Goal: Transaction & Acquisition: Purchase product/service

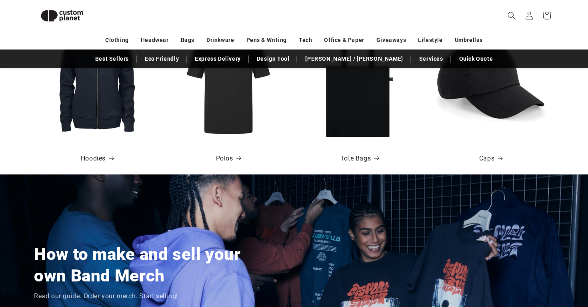
scroll to position [522, 0]
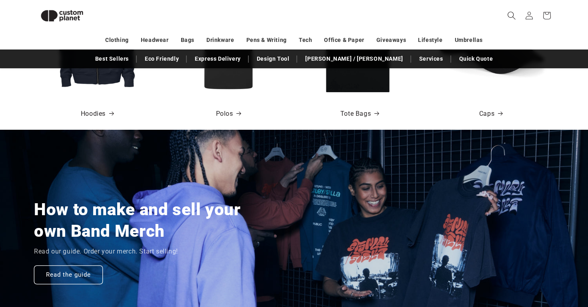
click at [513, 16] on icon "Search" at bounding box center [511, 16] width 8 height 8
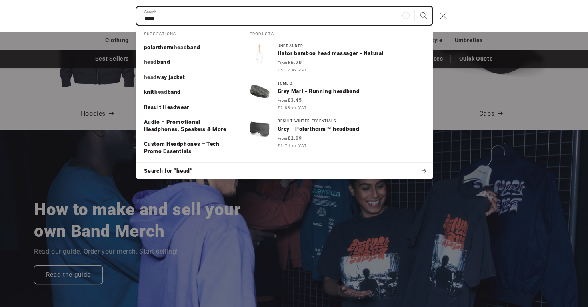
scroll to position [0, 1175]
type input "*"
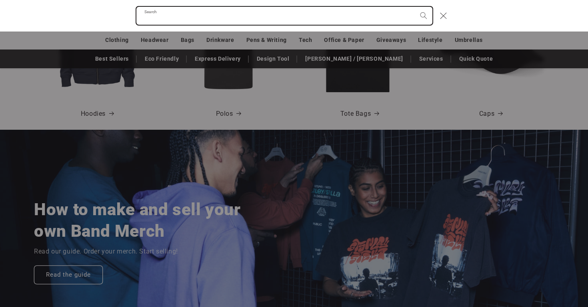
click at [299, 21] on input "Search" at bounding box center [284, 16] width 296 height 18
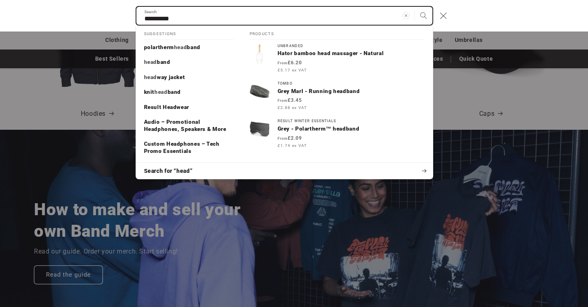
type input "*********"
click at [423, 16] on button "Search" at bounding box center [423, 16] width 18 height 18
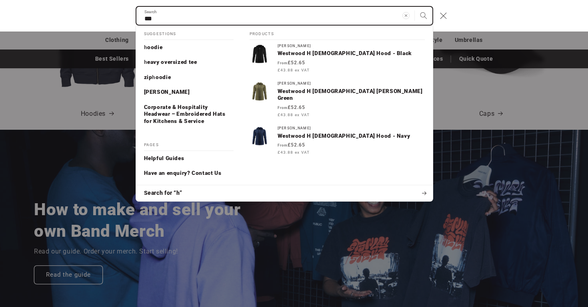
scroll to position [0, 588]
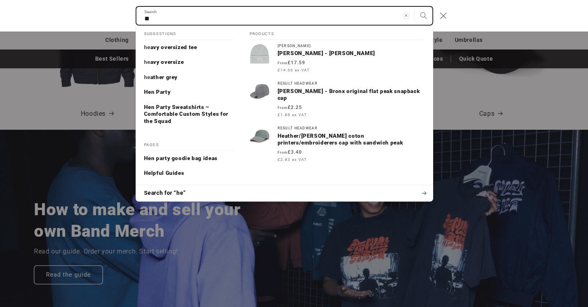
type input "*"
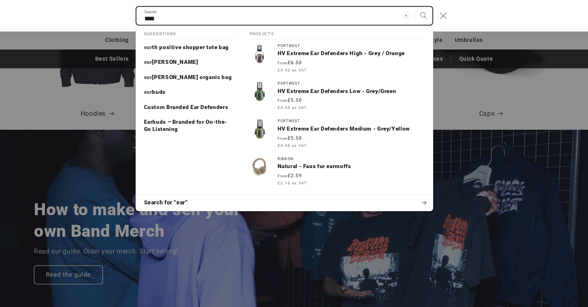
scroll to position [0, 1175]
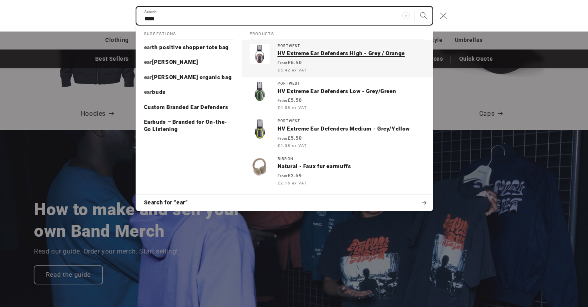
type input "***"
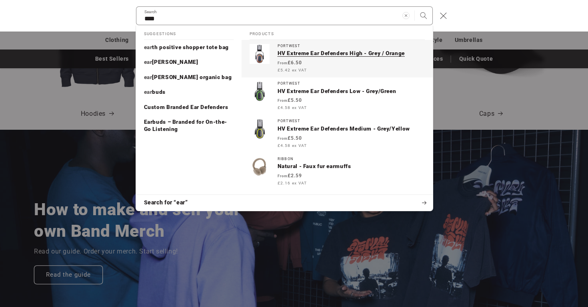
click at [319, 54] on p "HV Extreme Ear Defenders High - Grey / Orange" at bounding box center [350, 53] width 147 height 7
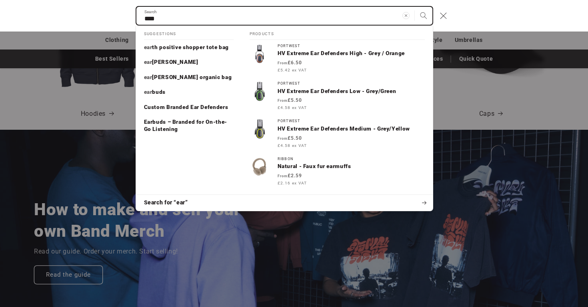
click at [313, 15] on input "***" at bounding box center [284, 16] width 296 height 18
type input "**********"
click at [423, 16] on button "Search" at bounding box center [423, 16] width 18 height 18
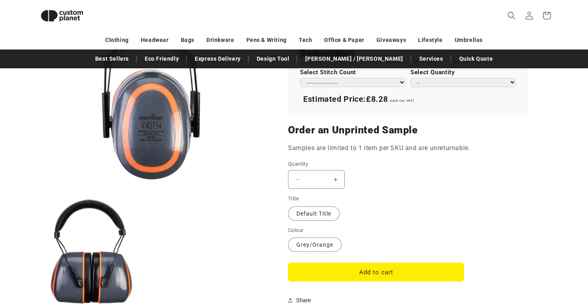
scroll to position [575, 0]
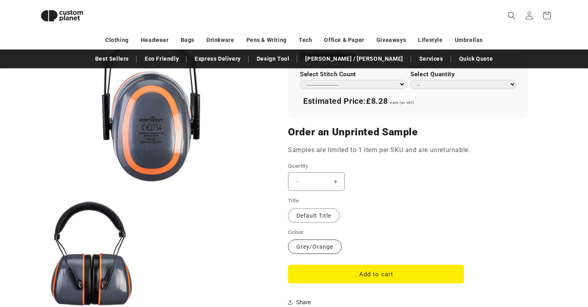
click at [333, 243] on label "Grey/Orange Variant sold out or unavailable" at bounding box center [315, 247] width 54 height 14
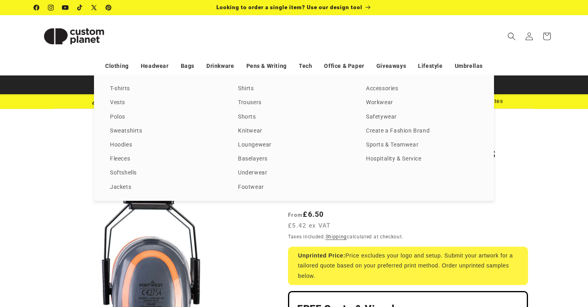
scroll to position [0, 0]
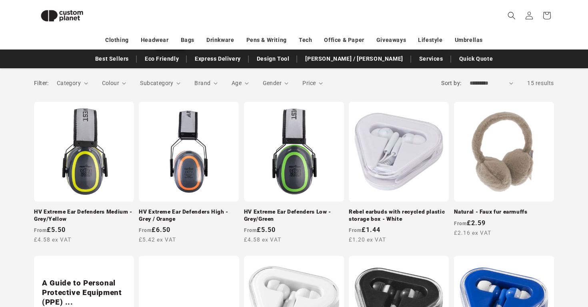
scroll to position [110, 0]
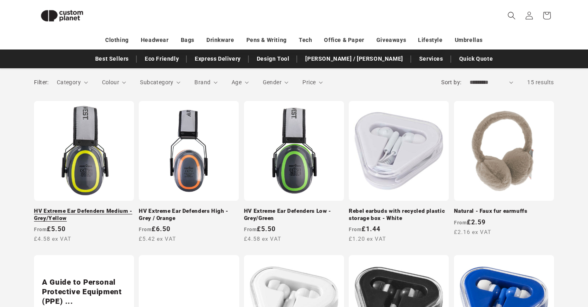
click at [88, 208] on link "HV Extreme Ear Defenders Medium - Grey/Yellow" at bounding box center [84, 215] width 100 height 14
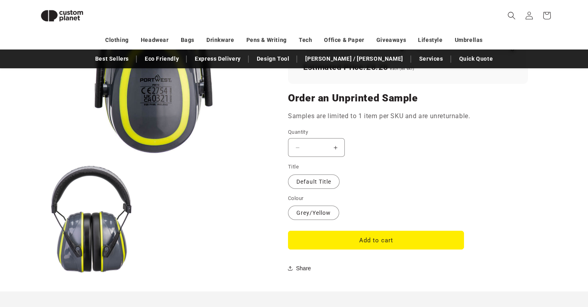
scroll to position [662, 0]
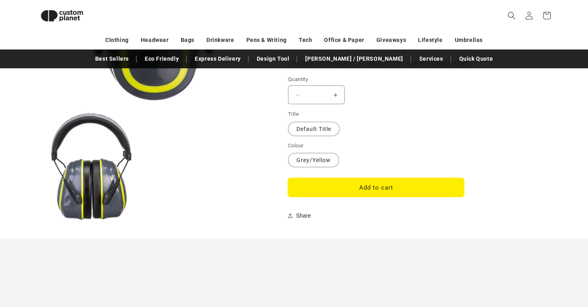
click at [369, 185] on button "Add to cart" at bounding box center [376, 187] width 176 height 19
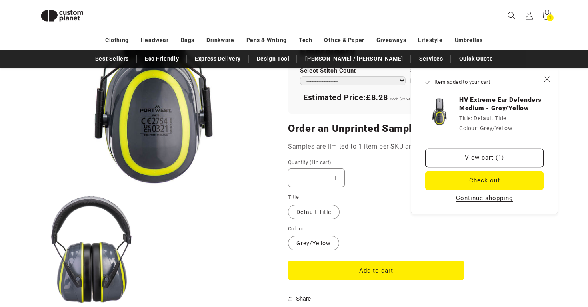
scroll to position [546, 0]
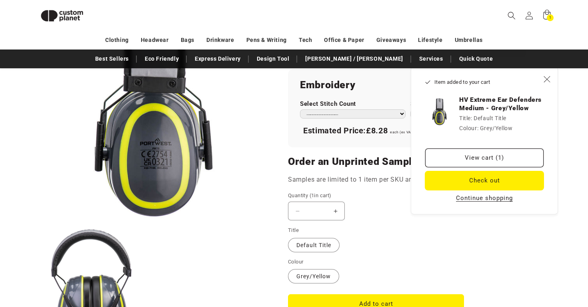
click at [479, 184] on button "Check out" at bounding box center [484, 180] width 118 height 19
